Goal: Information Seeking & Learning: Find specific fact

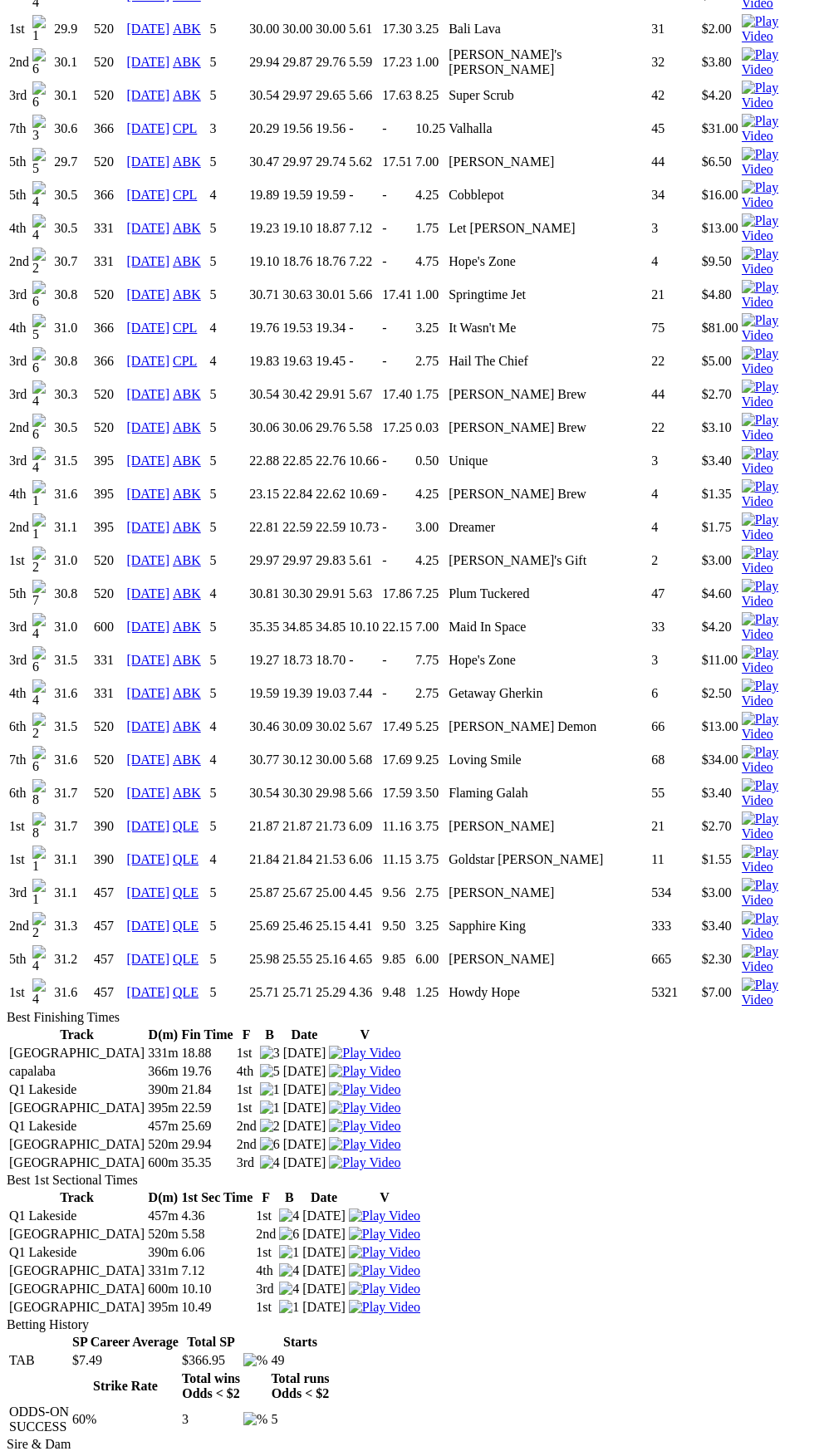
scroll to position [1865, 0]
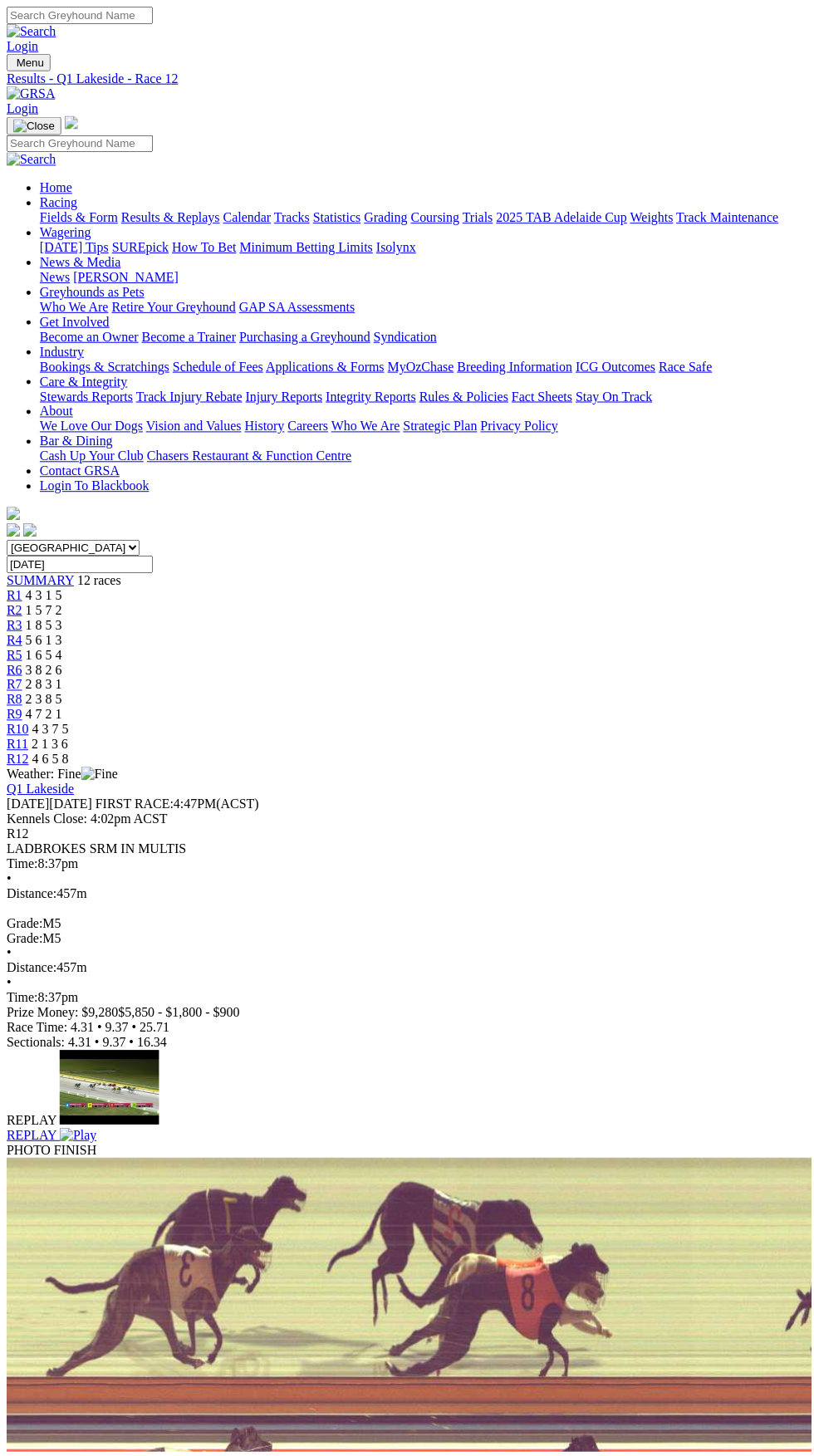
click at [22, 619] on span "R3" at bounding box center [15, 626] width 16 height 14
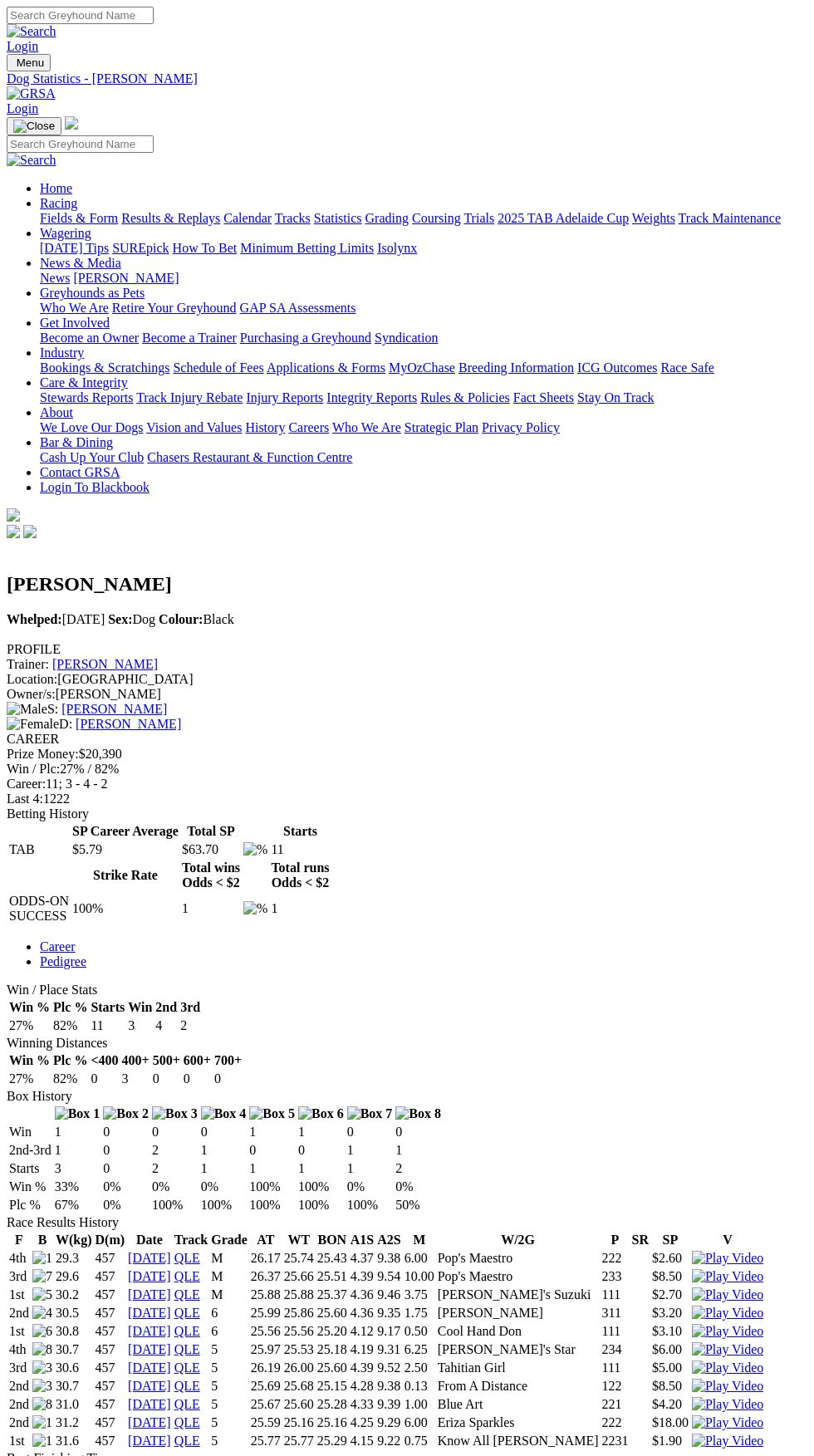
scroll to position [310, 0]
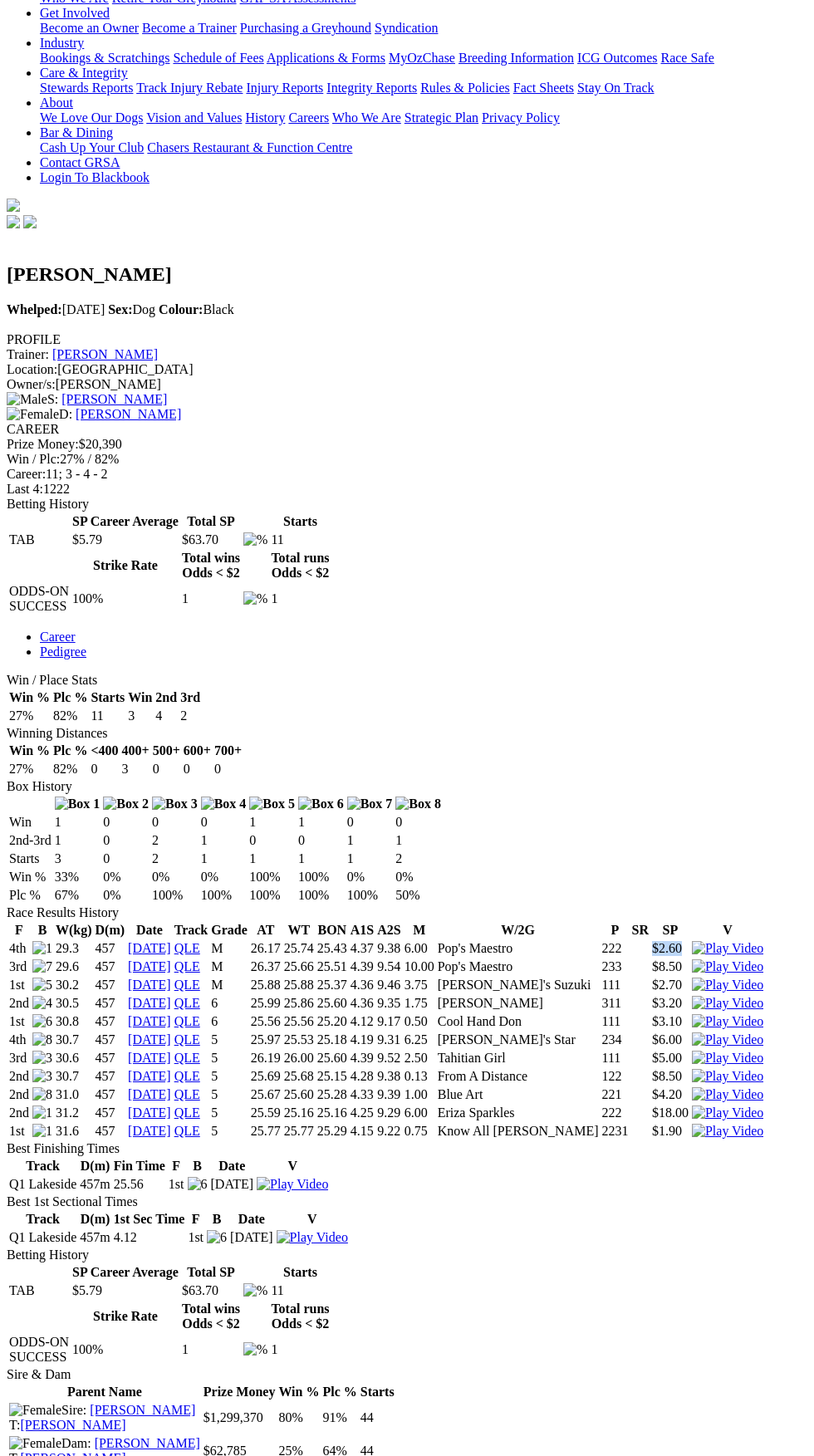
copy td "$2.60"
copy div "Race Results History F B W(kg) D(m) Date Track Grade AT WT BON A1S A2S M W/2G P…"
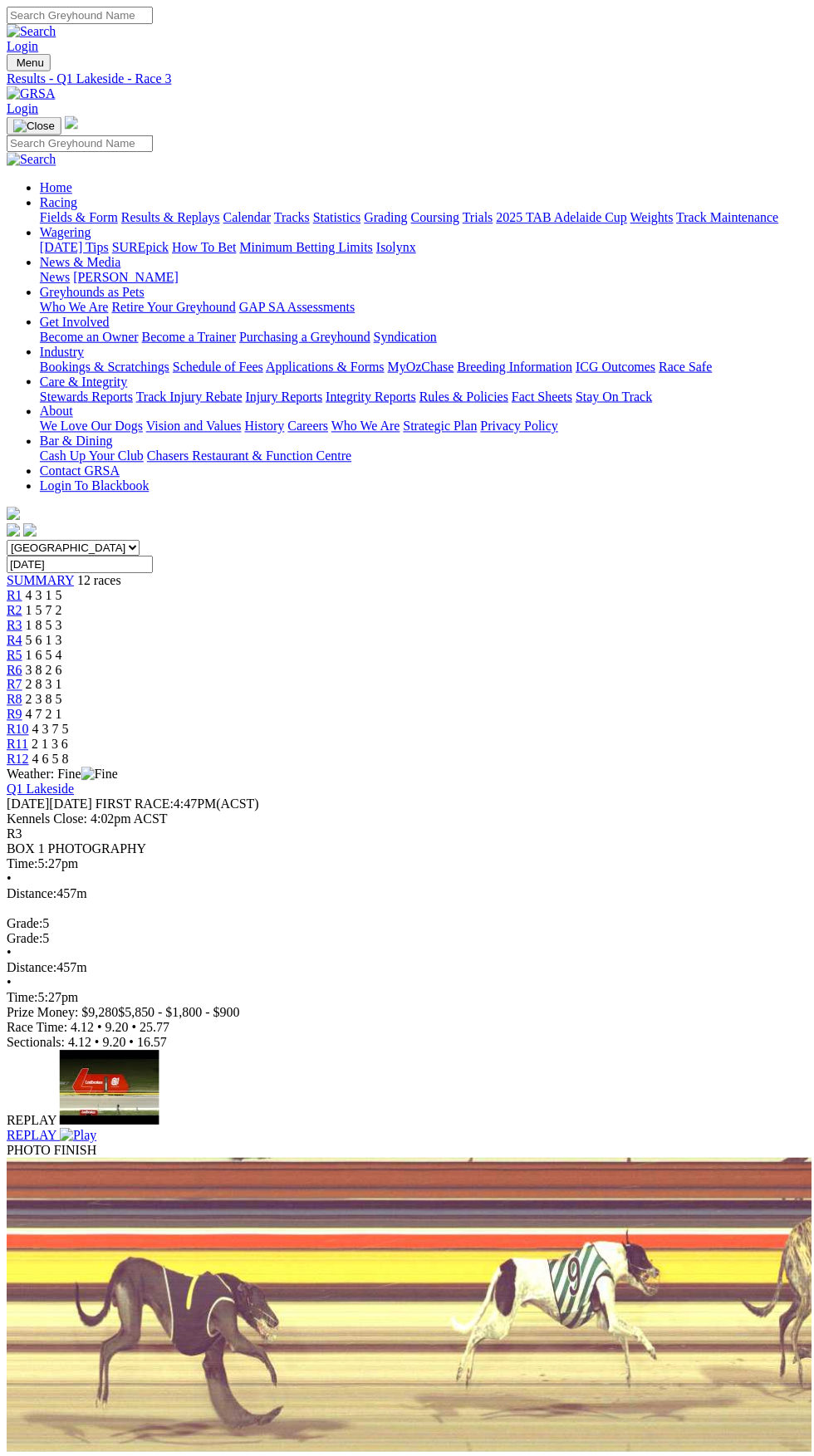
click at [22, 634] on span "R4" at bounding box center [15, 641] width 16 height 14
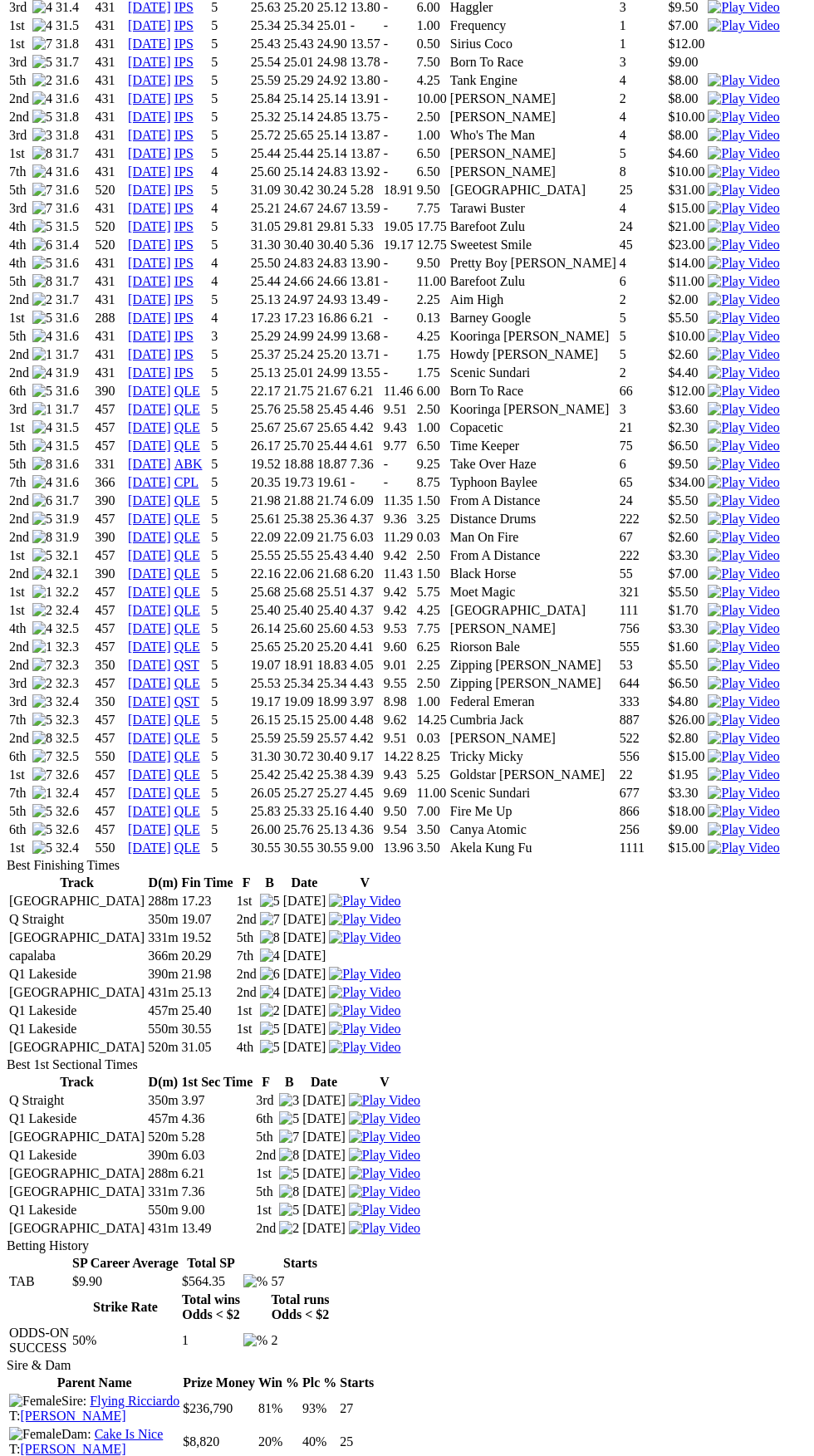
scroll to position [1564, 0]
